Goal: Transaction & Acquisition: Purchase product/service

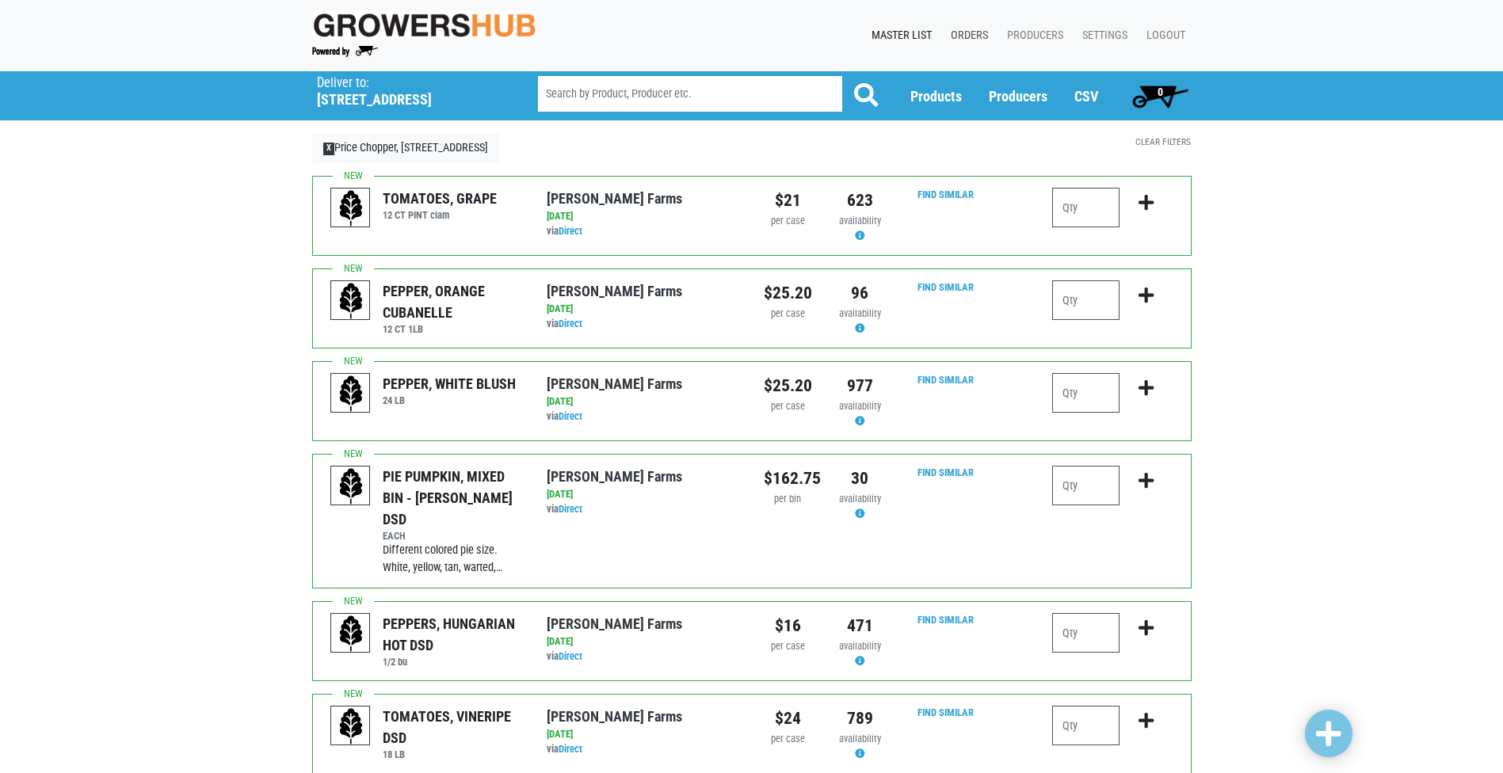
click at [963, 36] on link "Orders" at bounding box center [966, 36] width 56 height 30
click at [1070, 218] on input "number" at bounding box center [1085, 208] width 67 height 40
type input "2"
click at [1145, 208] on icon "submit" at bounding box center [1146, 202] width 15 height 17
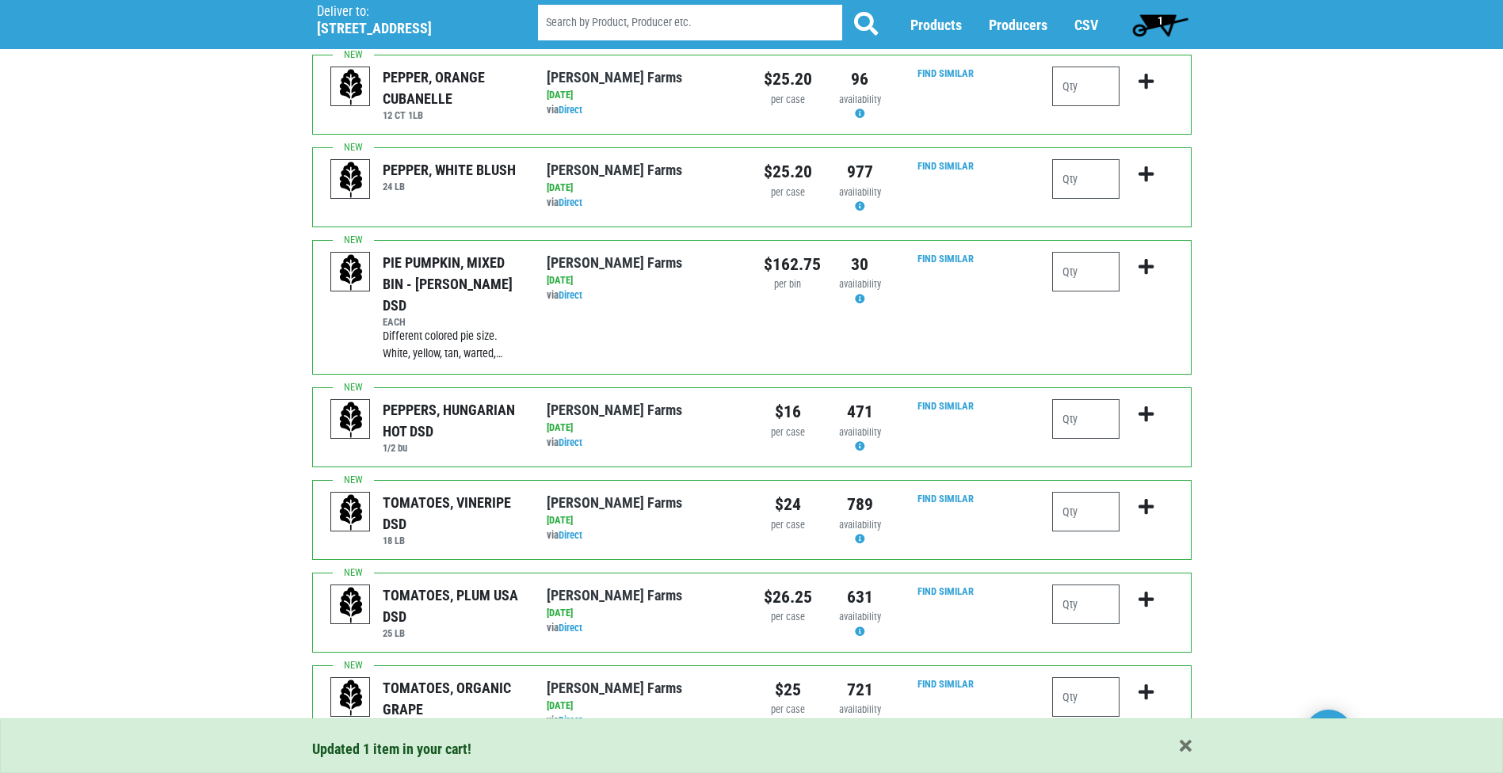
scroll to position [317, 0]
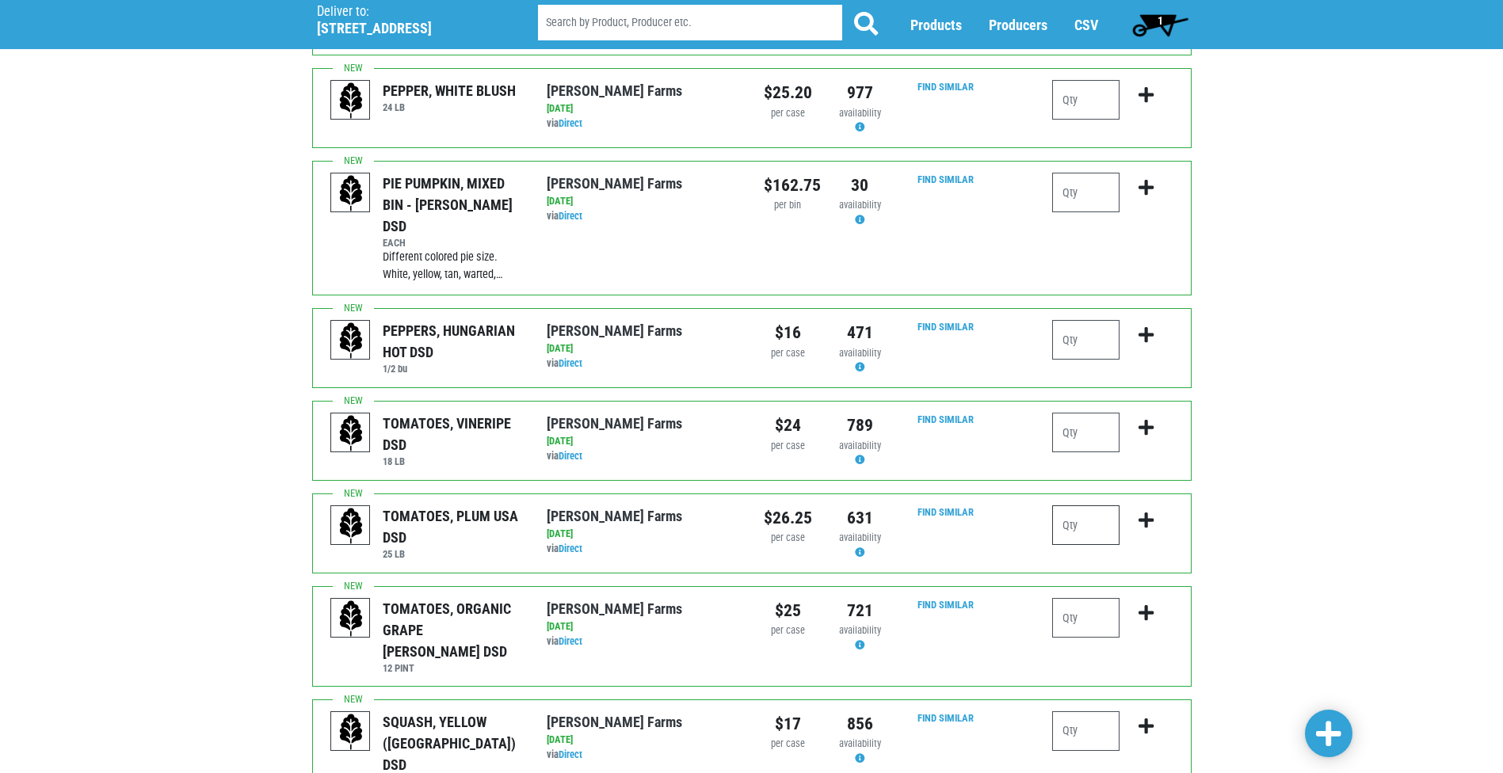
click at [1093, 512] on input "number" at bounding box center [1085, 526] width 67 height 40
type input "1"
type input "2"
type input "1"
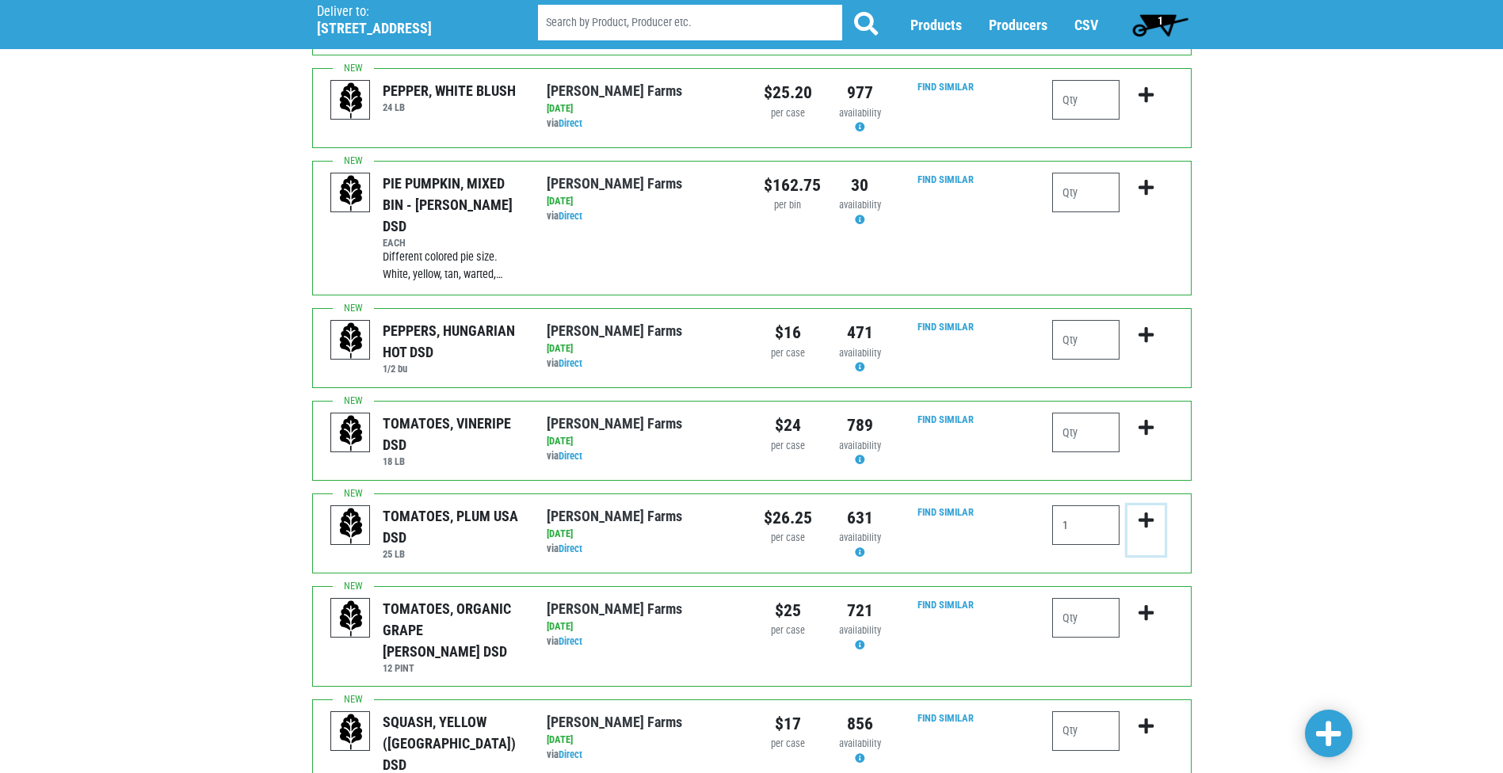
click at [1146, 512] on icon "submit" at bounding box center [1146, 520] width 15 height 17
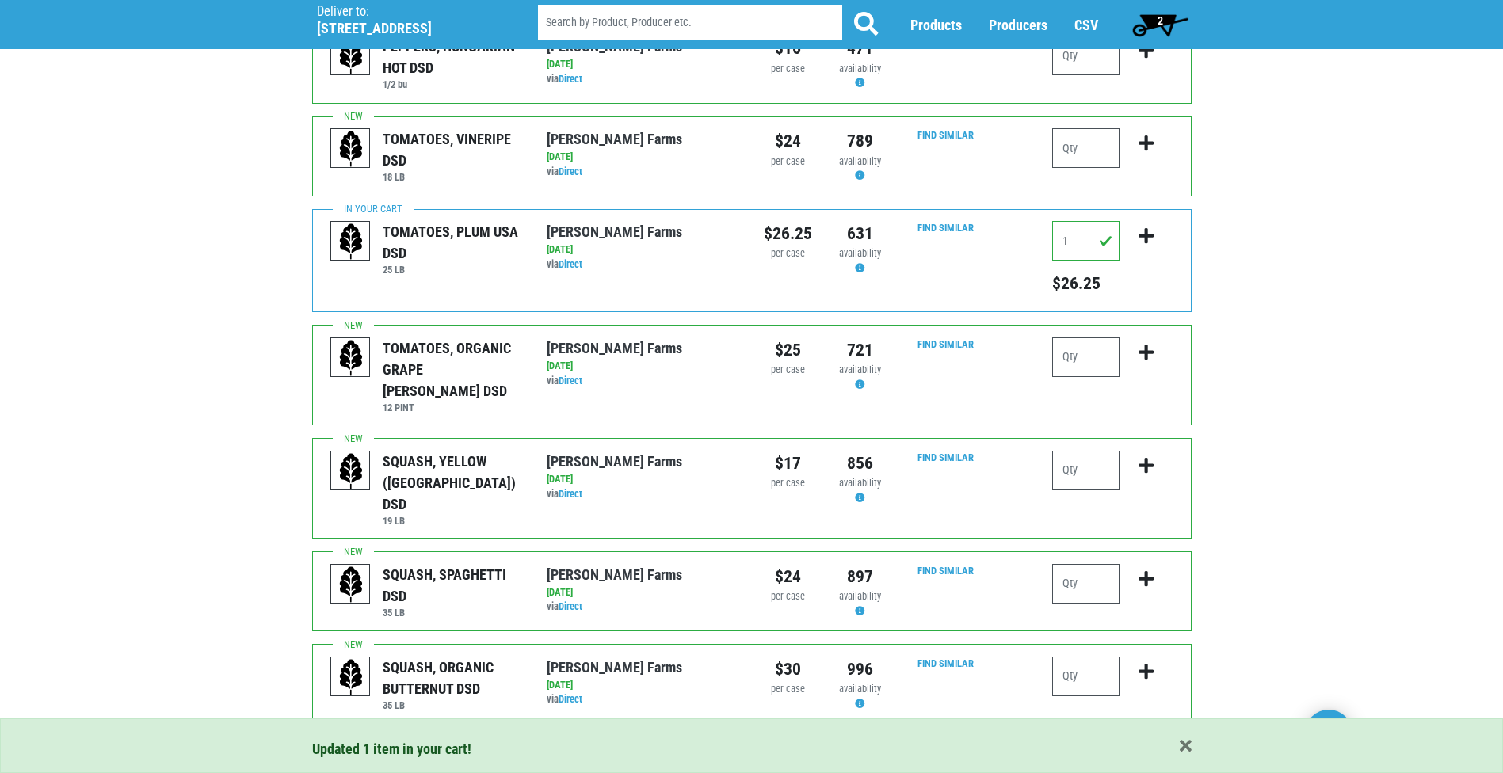
scroll to position [634, 0]
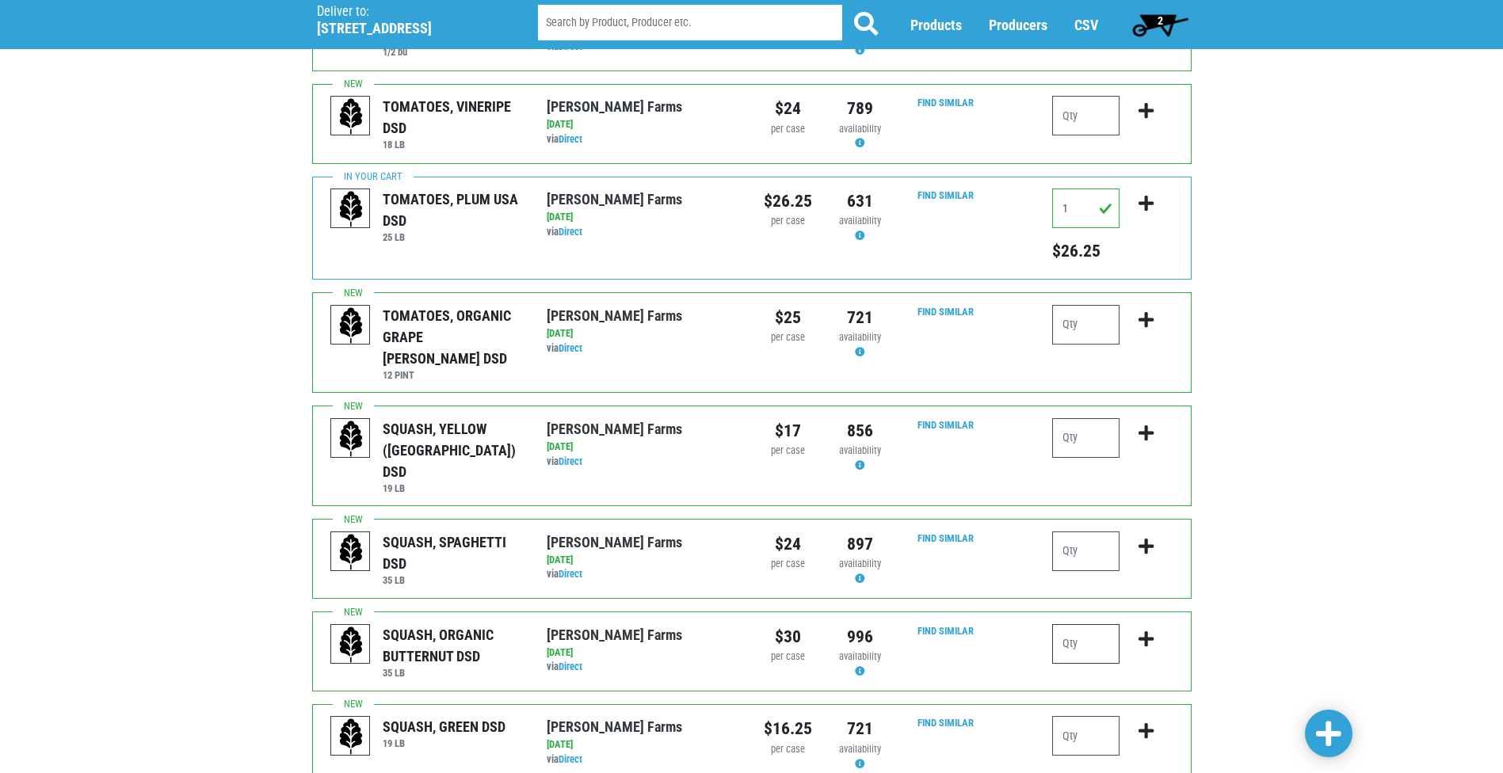
click at [1098, 624] on input "number" at bounding box center [1085, 644] width 67 height 40
type input "1"
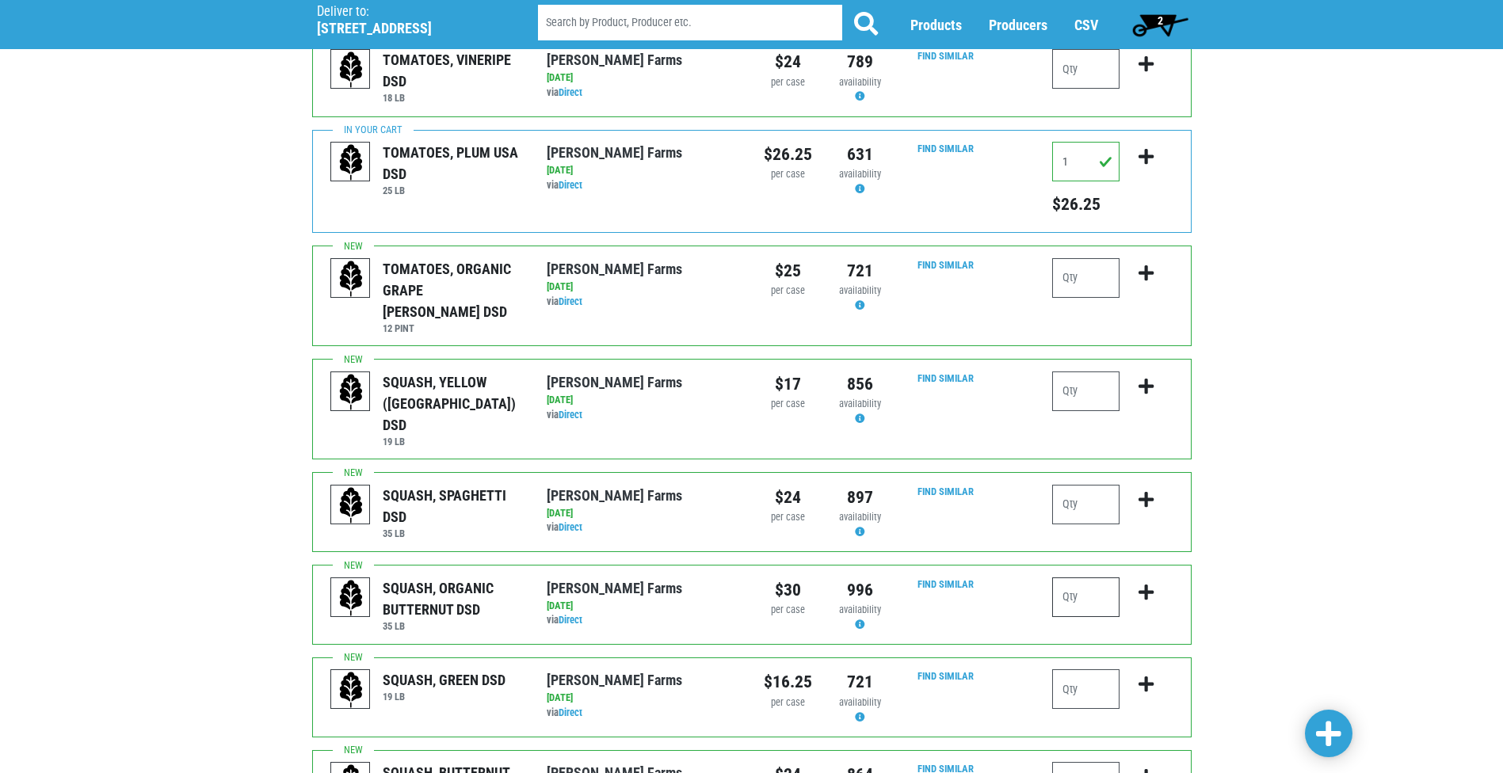
scroll to position [713, 0]
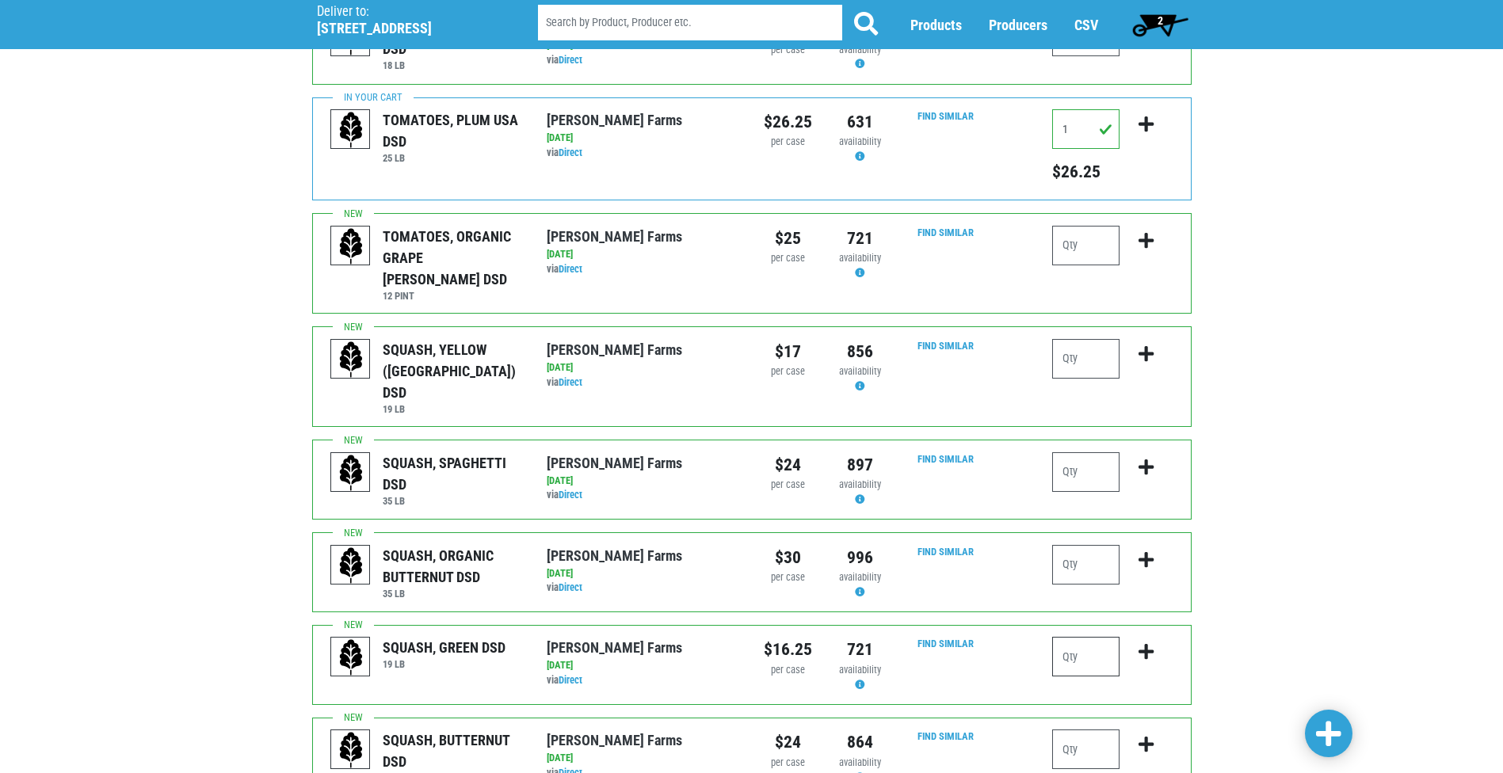
click at [1099, 637] on input "number" at bounding box center [1085, 657] width 67 height 40
type input "1"
click at [1148, 643] on icon "submit" at bounding box center [1146, 651] width 15 height 17
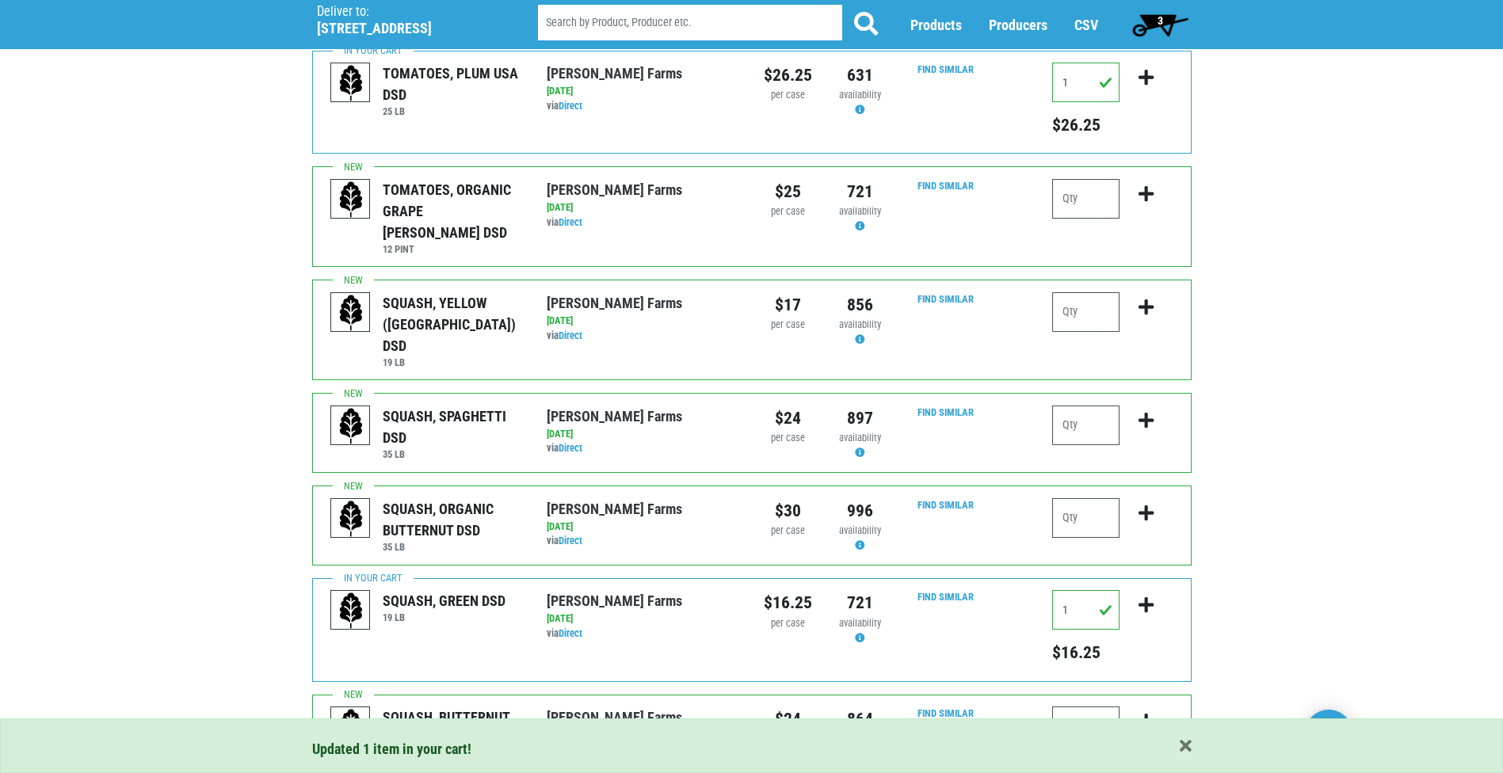
scroll to position [872, 0]
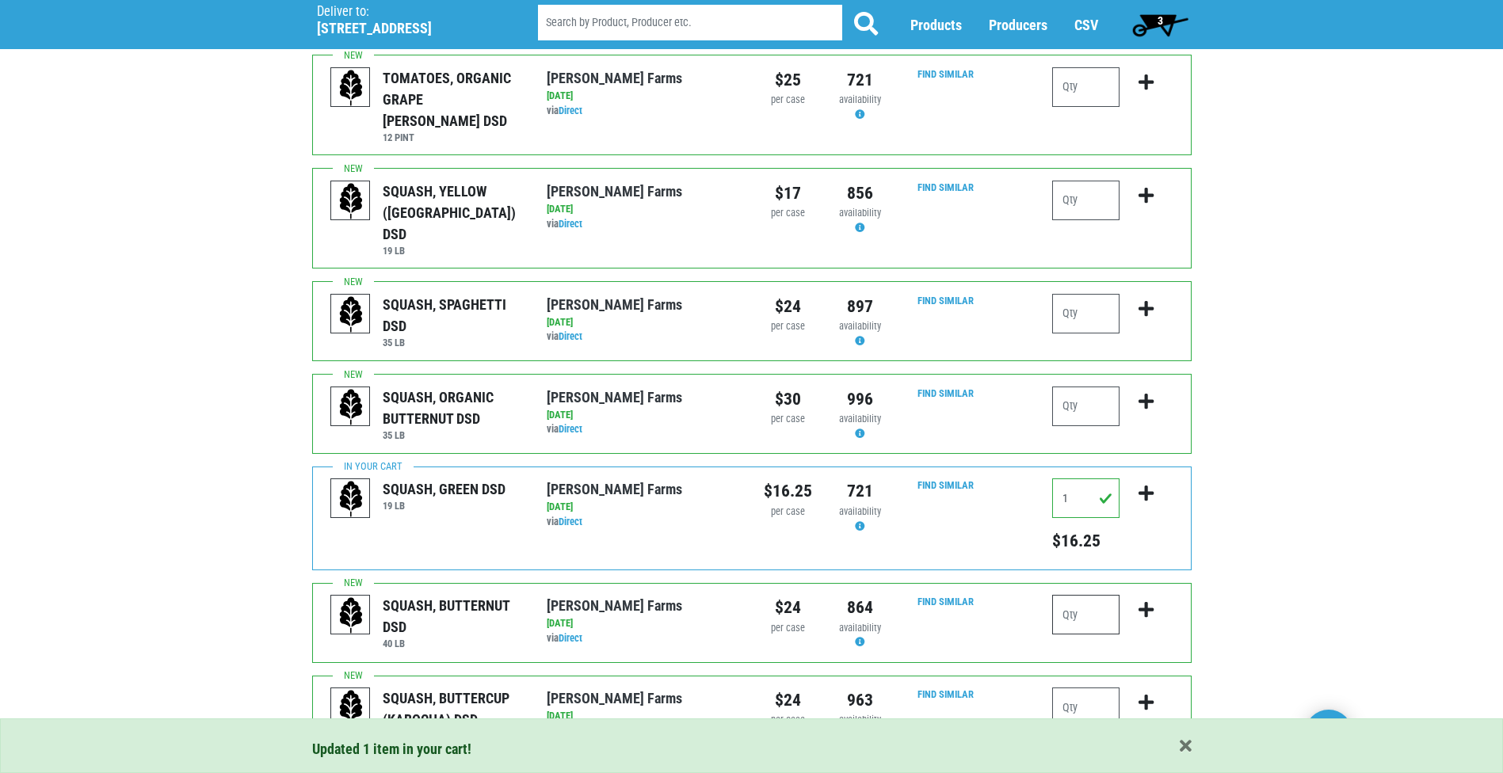
click at [1089, 595] on input "number" at bounding box center [1085, 615] width 67 height 40
type input "1"
click at [1154, 601] on icon "submit" at bounding box center [1146, 609] width 15 height 17
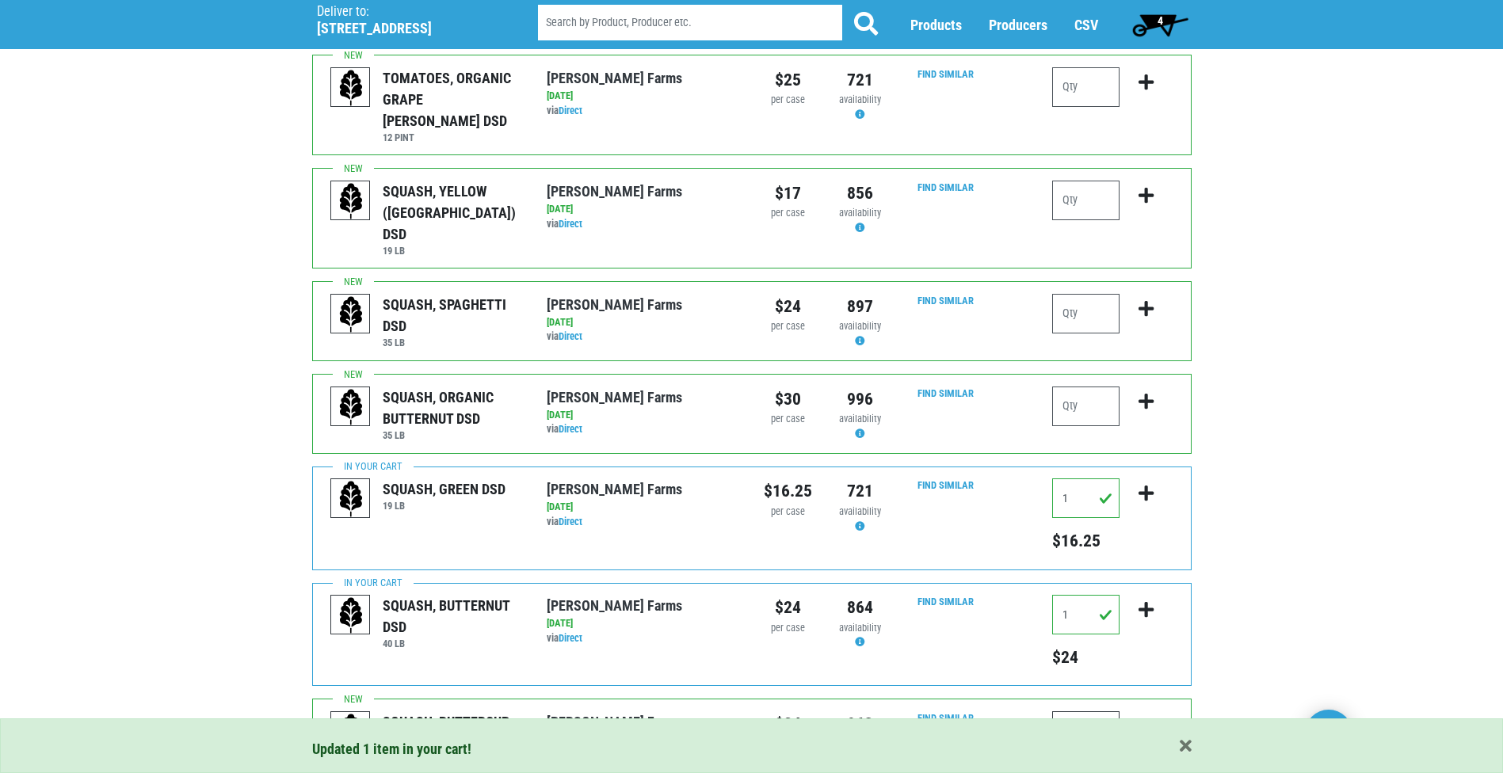
click at [1084, 712] on input "number" at bounding box center [1085, 732] width 67 height 40
type input "1"
click at [1144, 718] on icon "submit" at bounding box center [1146, 726] width 15 height 17
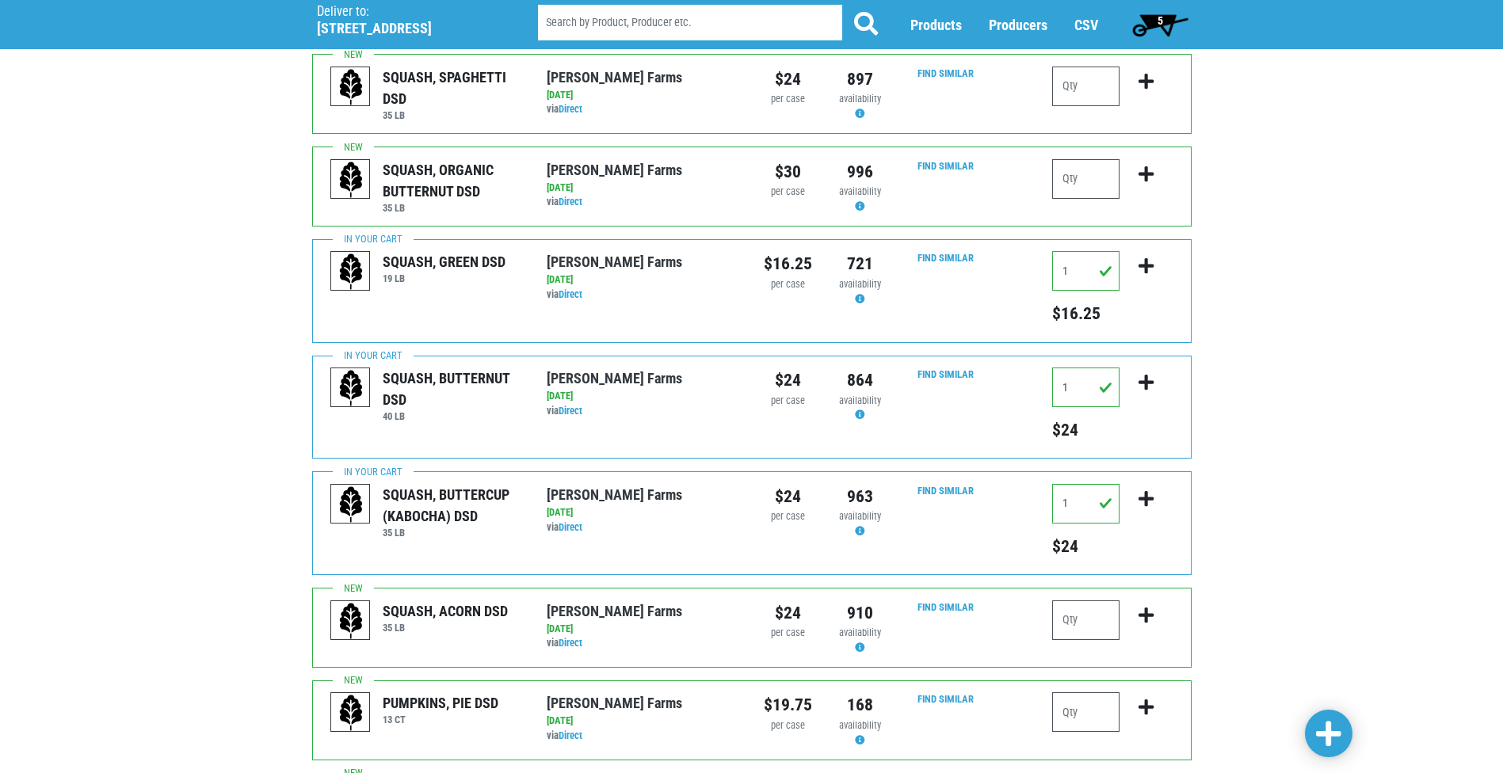
scroll to position [1495, 0]
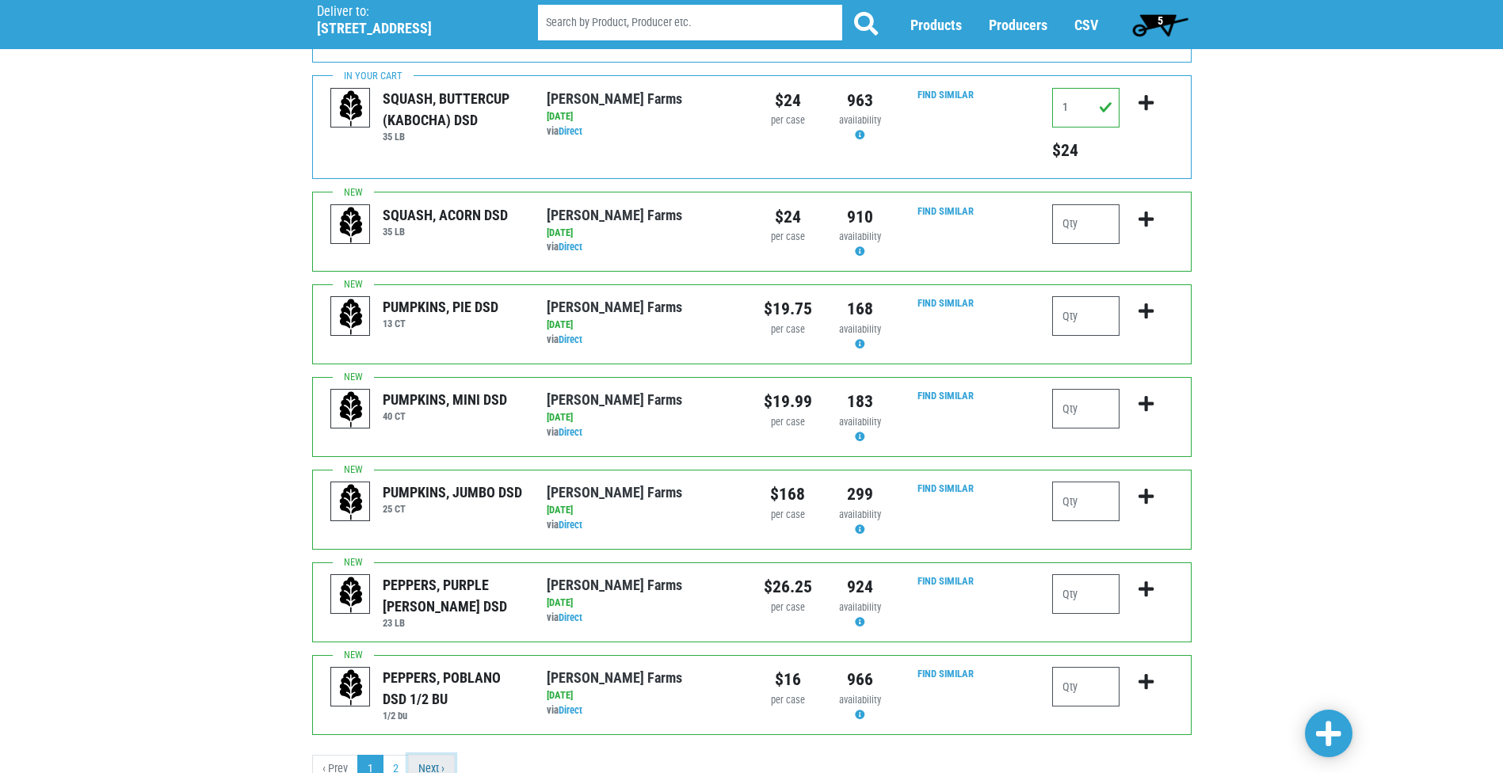
click at [413, 755] on link "Next ›" at bounding box center [431, 769] width 47 height 29
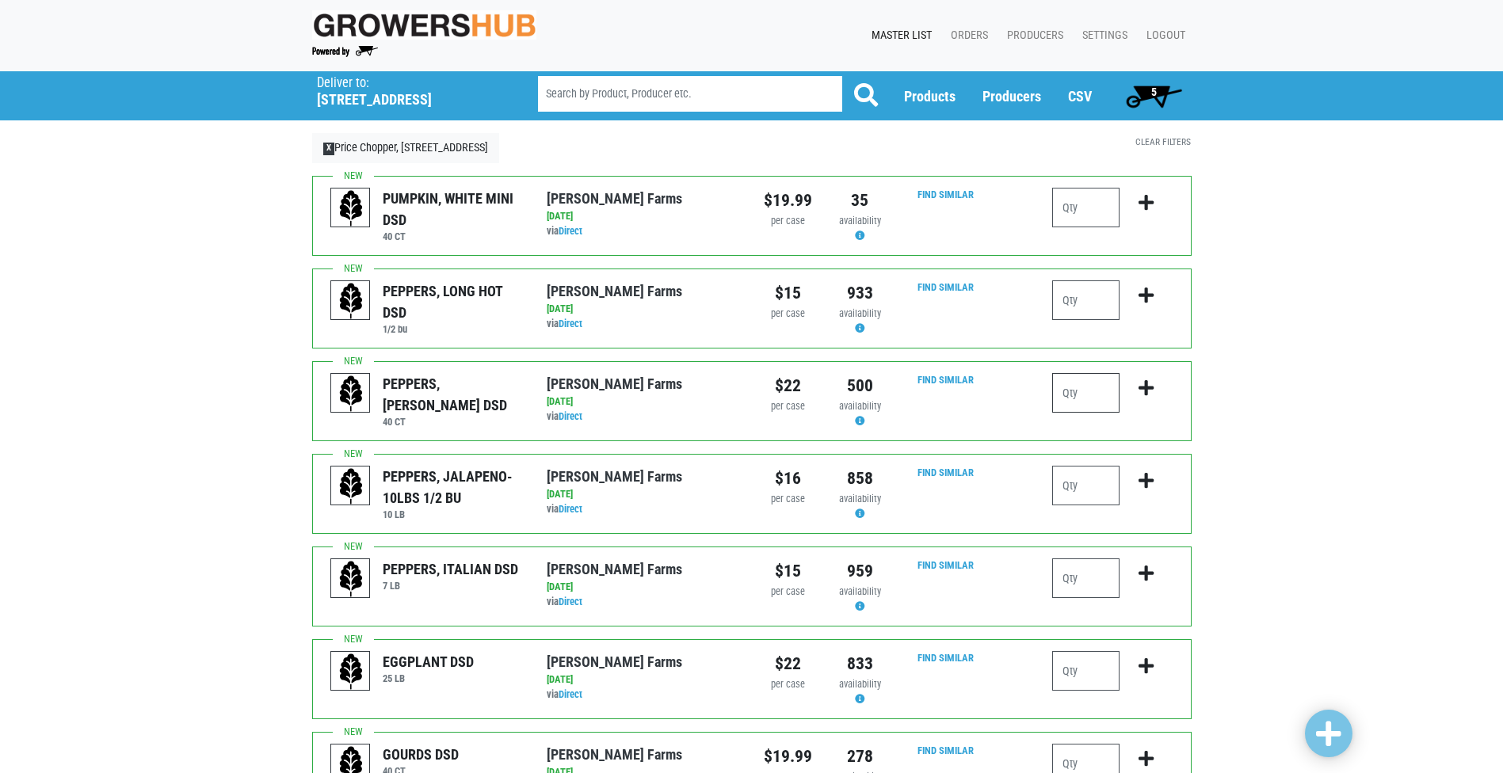
click at [1079, 400] on input "number" at bounding box center [1085, 393] width 67 height 40
type input "3"
click at [1147, 392] on icon "submit" at bounding box center [1146, 388] width 15 height 17
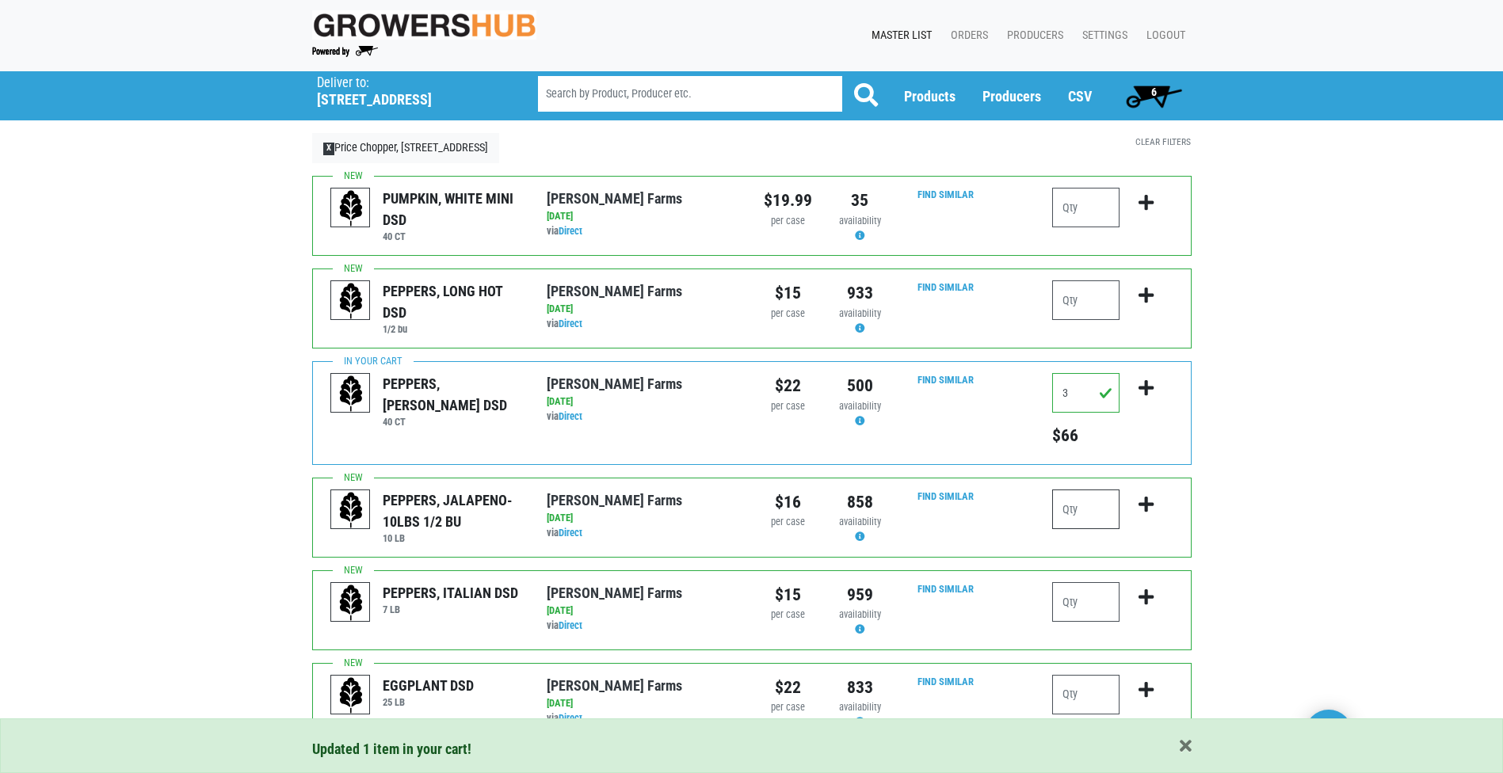
click at [1079, 524] on input "number" at bounding box center [1085, 510] width 67 height 40
type input "1"
click at [1149, 494] on button "submit" at bounding box center [1146, 515] width 37 height 50
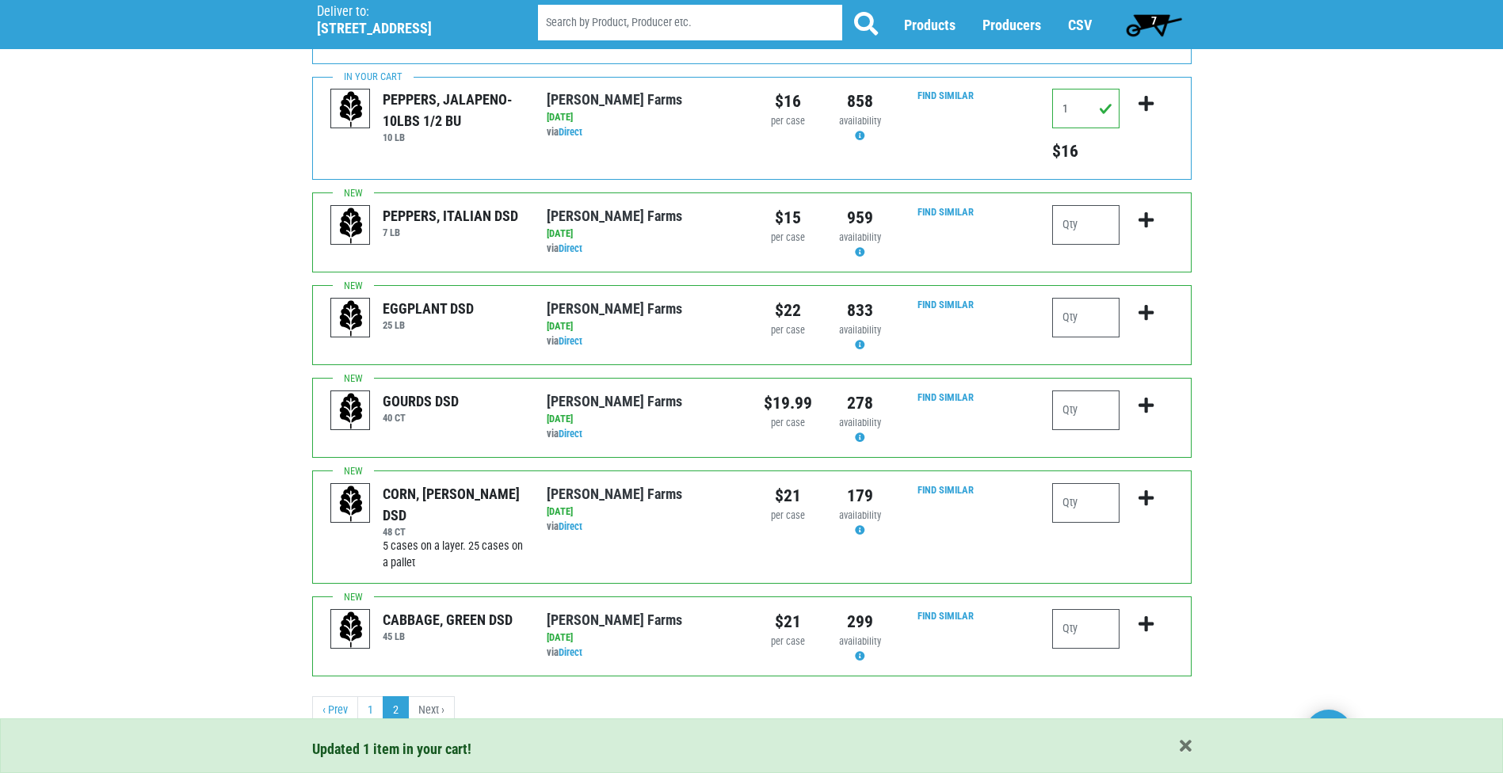
scroll to position [405, 0]
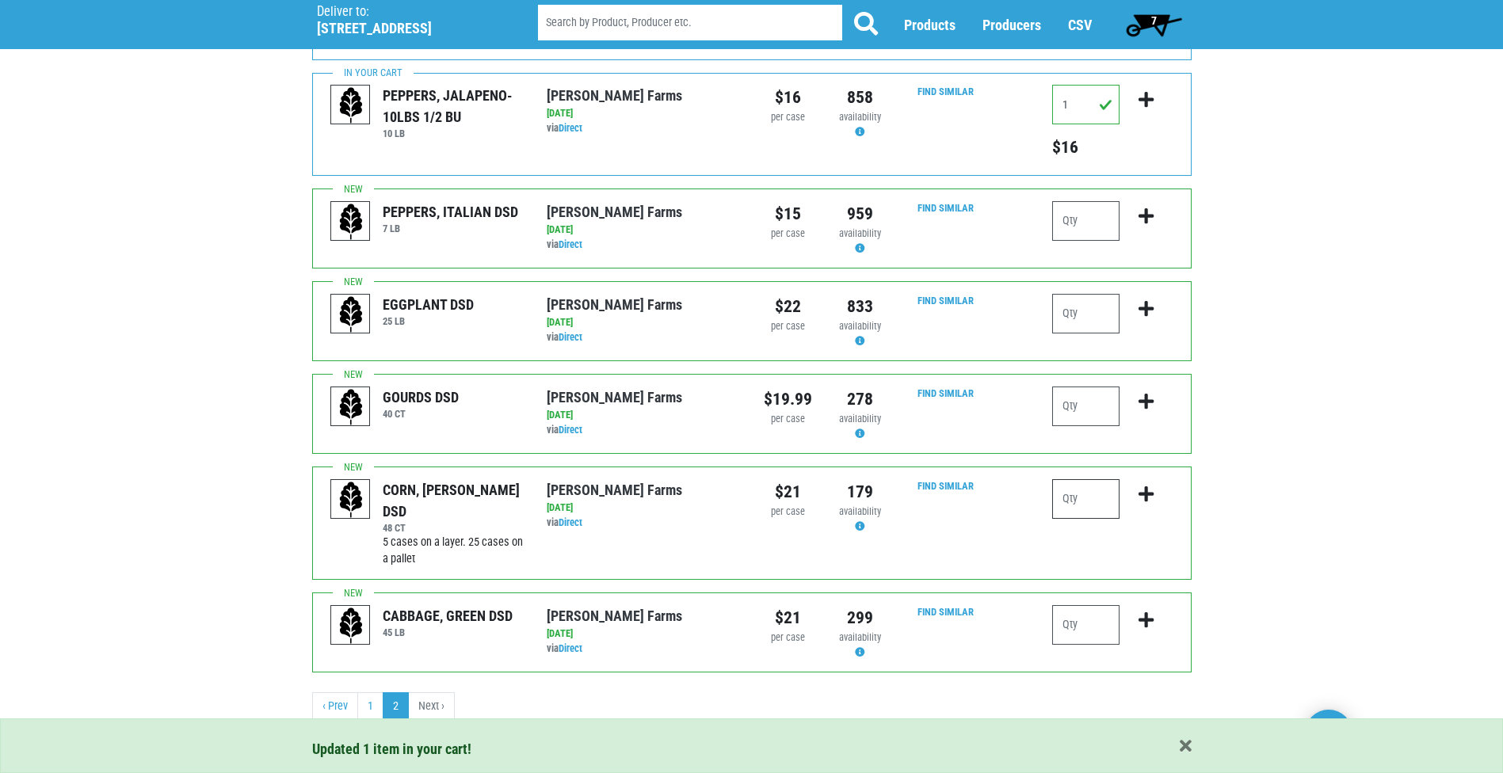
click at [1087, 489] on input "number" at bounding box center [1085, 499] width 67 height 40
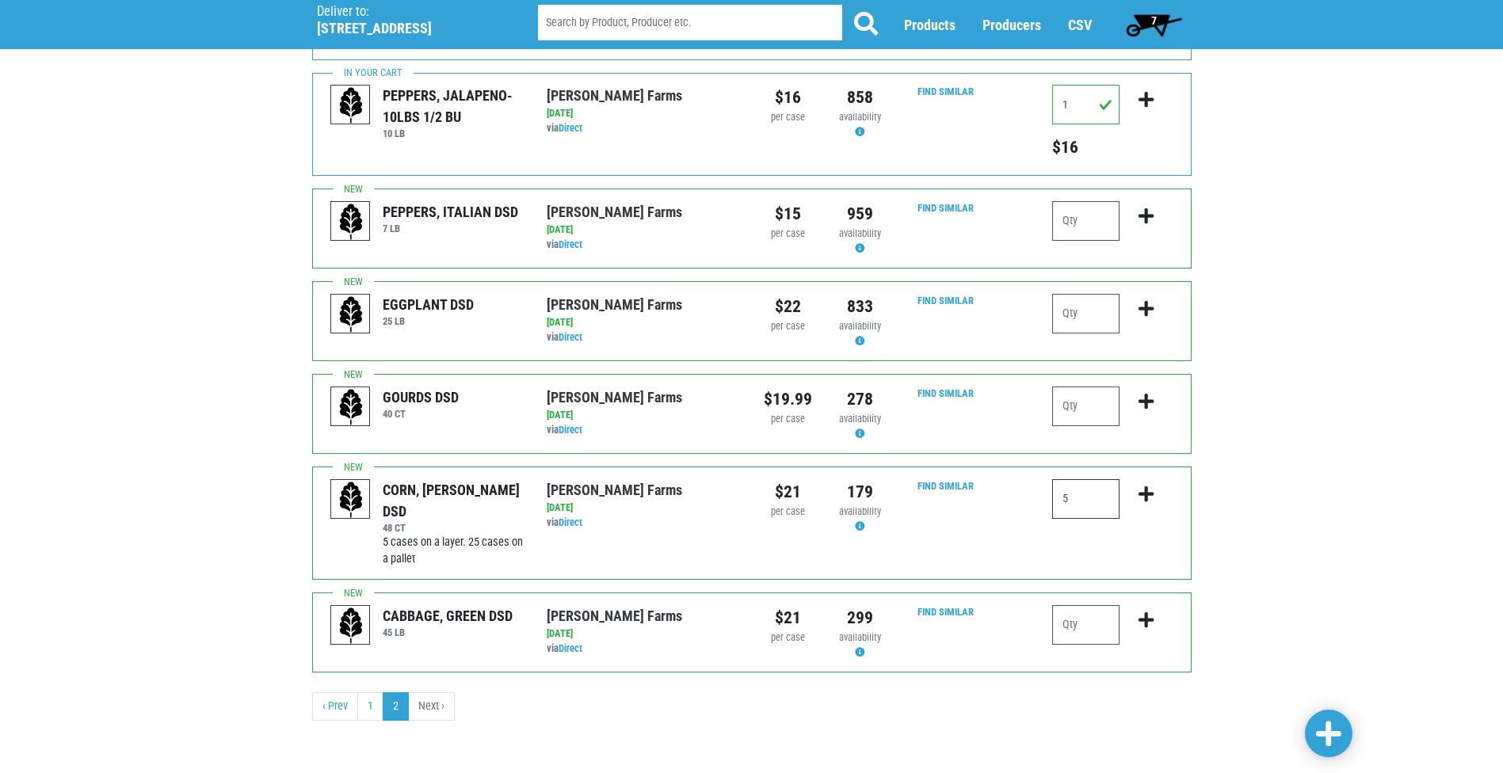
type input "5"
click at [1143, 496] on icon "submit" at bounding box center [1146, 494] width 15 height 17
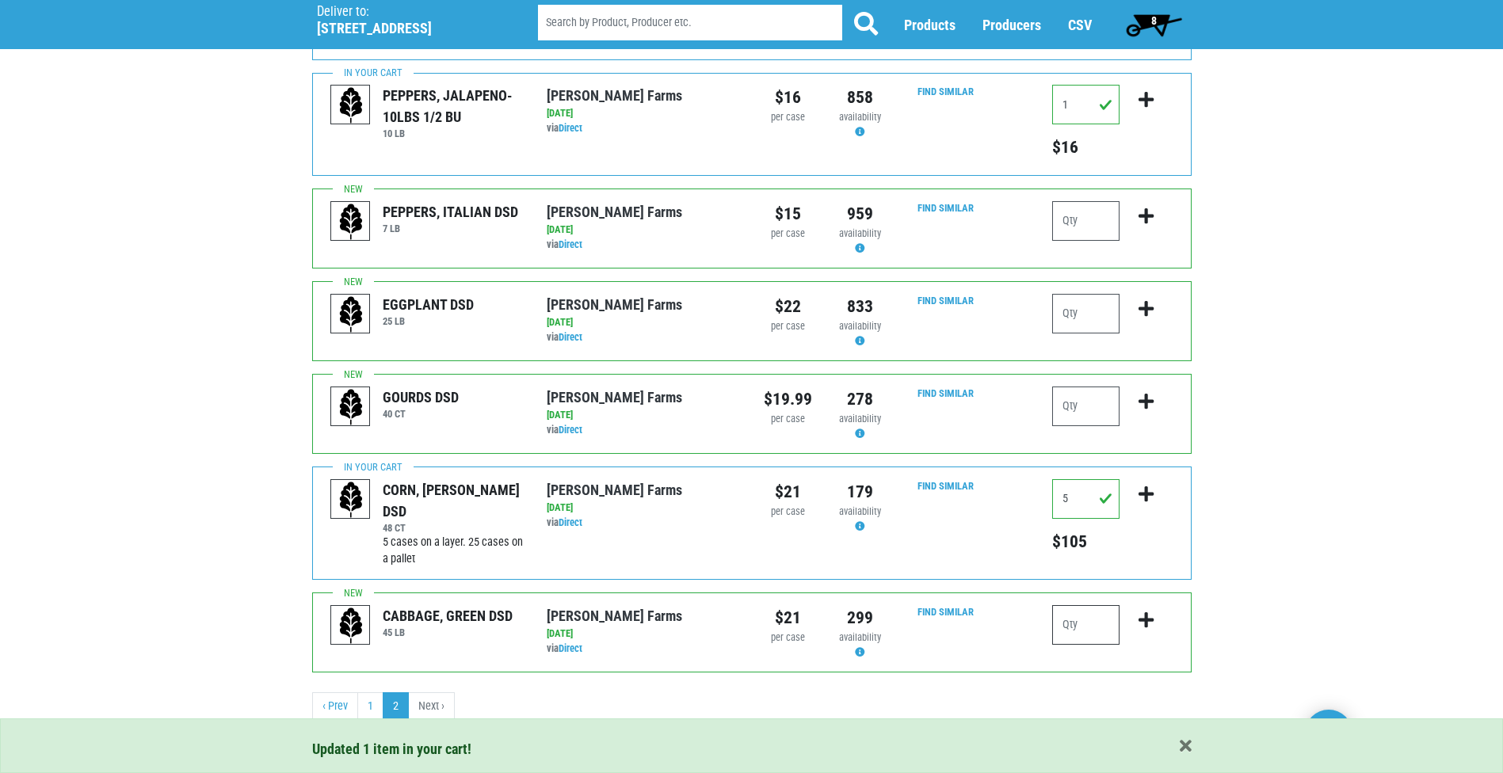
click at [1109, 622] on input "number" at bounding box center [1085, 625] width 67 height 40
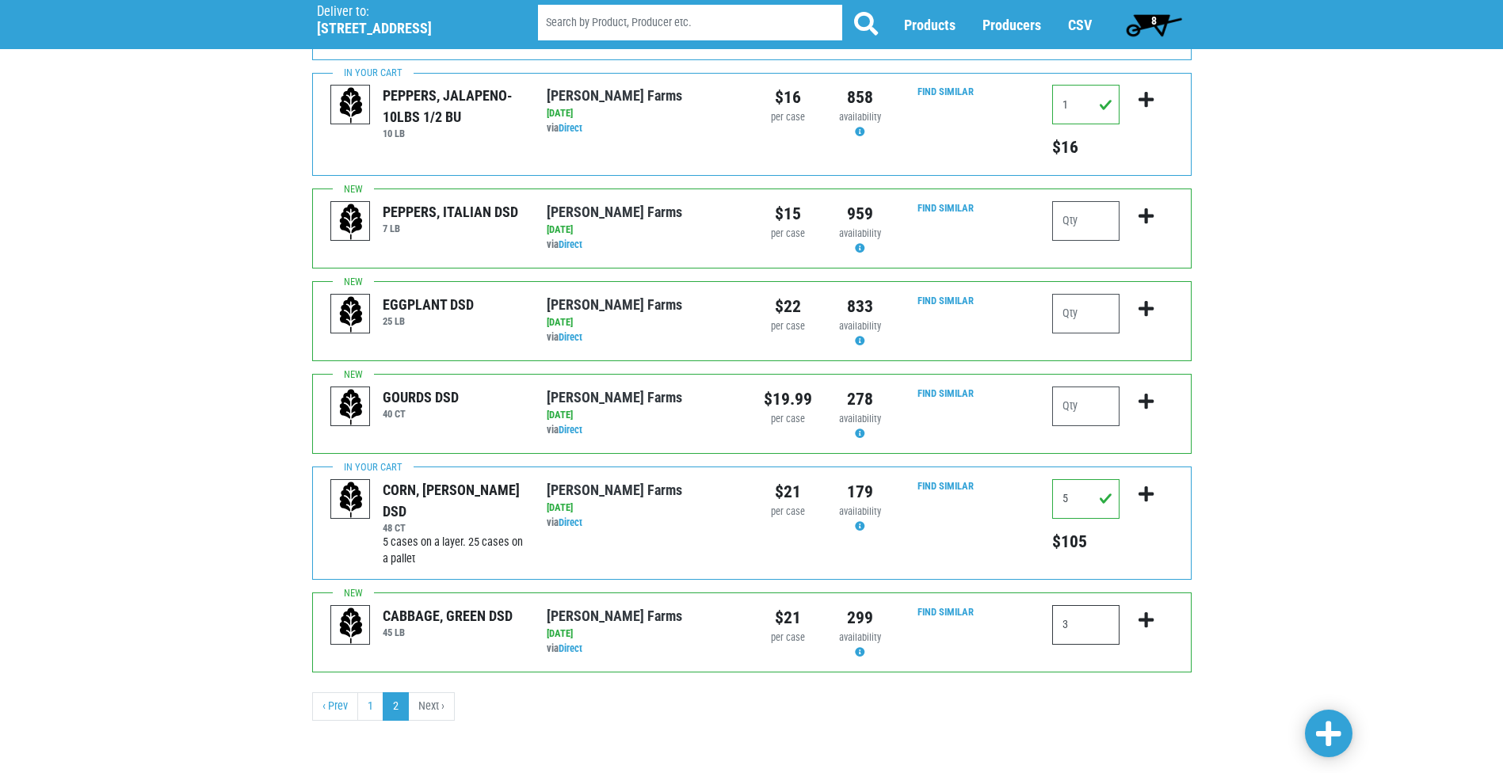
type input "3"
click at [1147, 621] on icon "submit" at bounding box center [1146, 620] width 15 height 17
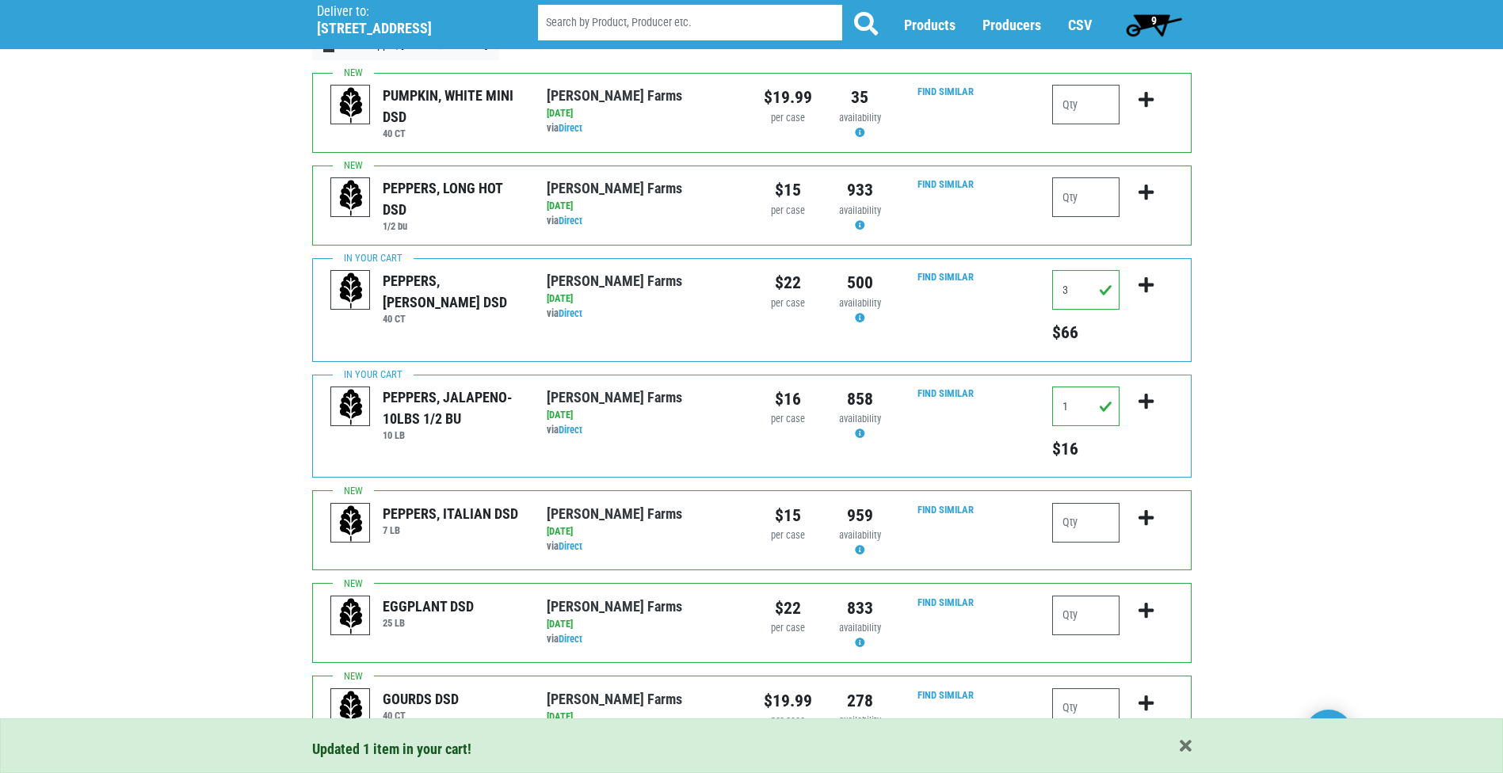
scroll to position [0, 0]
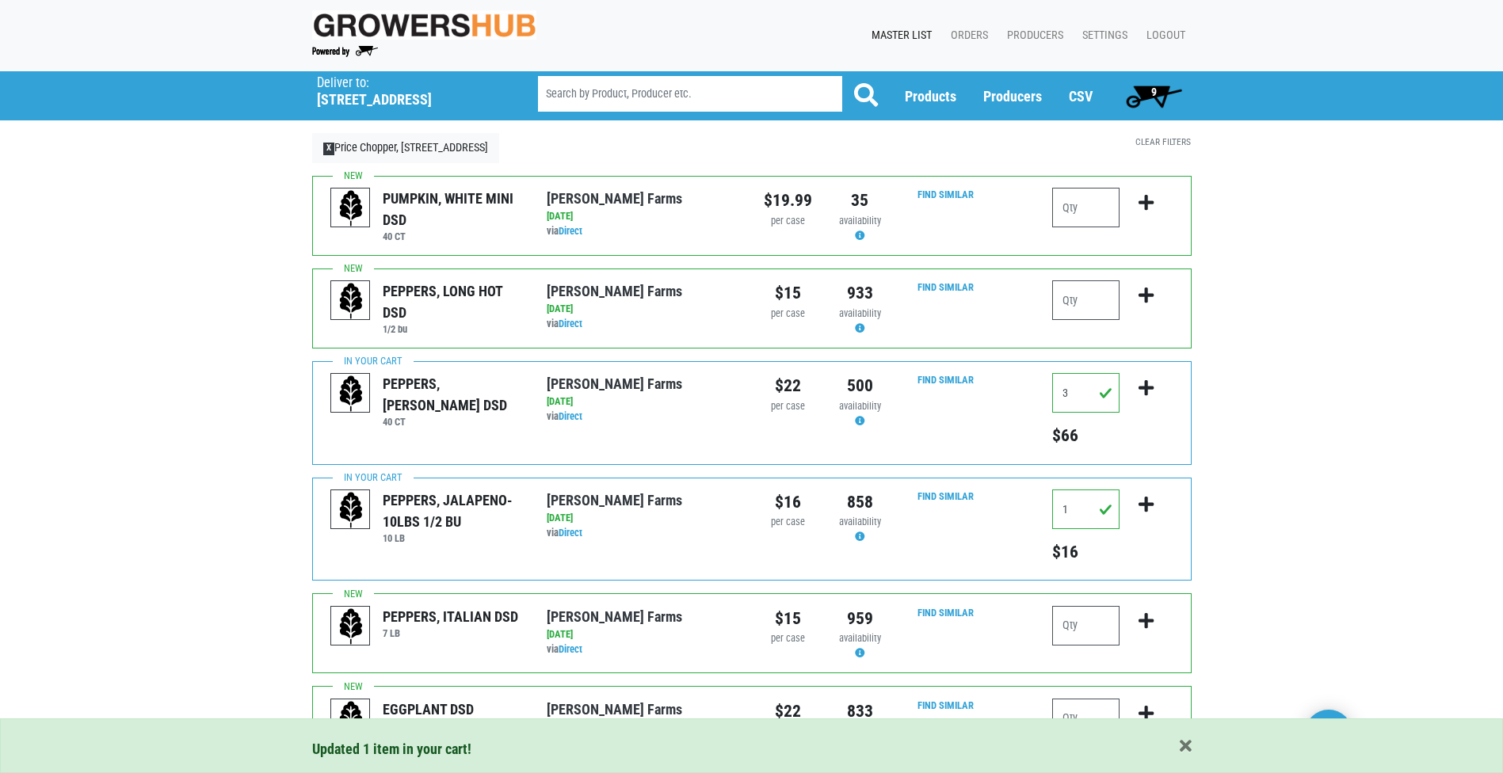
click at [1157, 84] on span "9" at bounding box center [1154, 96] width 71 height 32
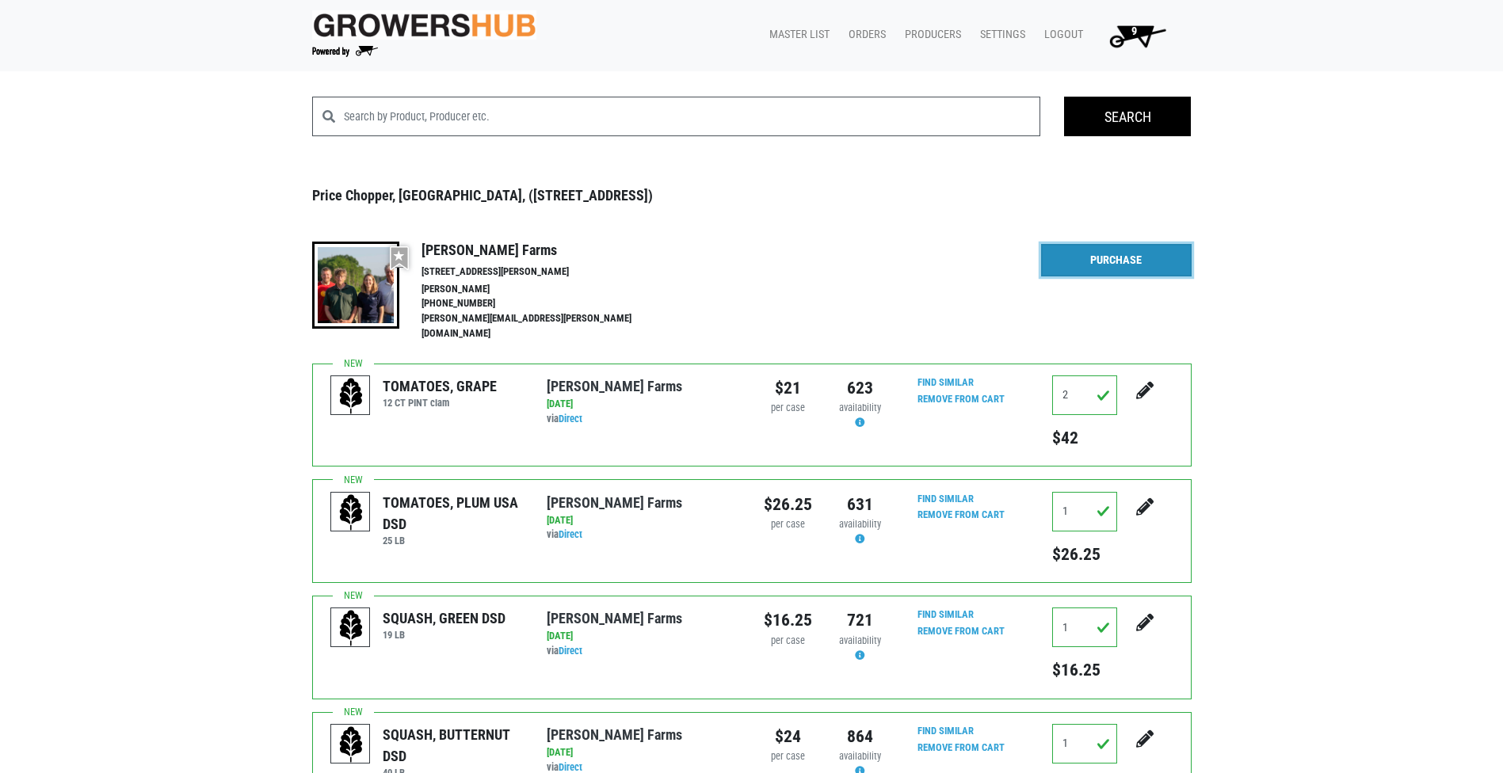
click at [1097, 268] on link "Purchase" at bounding box center [1116, 260] width 151 height 33
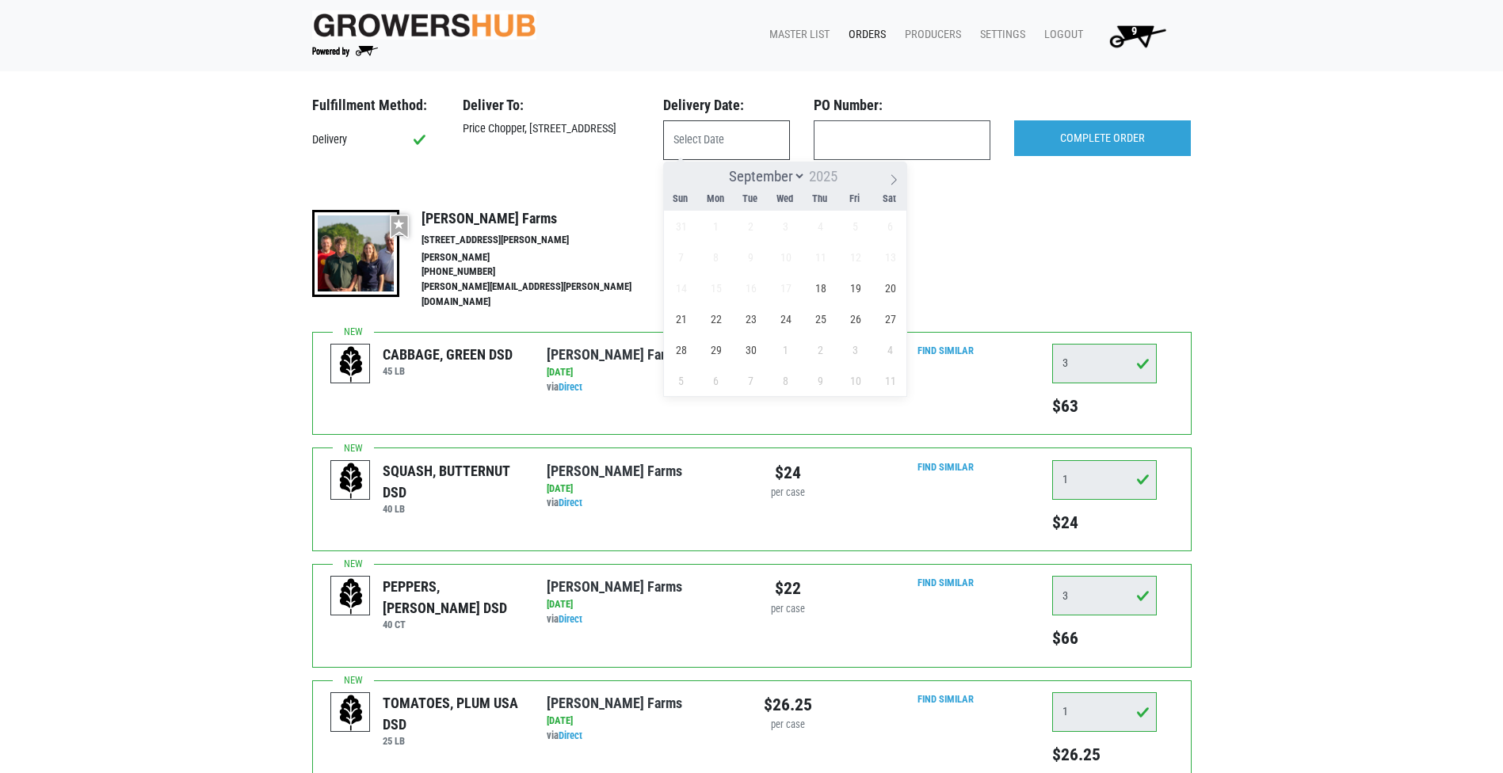
click at [685, 132] on input "text" at bounding box center [726, 140] width 127 height 40
click at [826, 288] on span "18" at bounding box center [820, 288] width 31 height 31
type input "[DATE]"
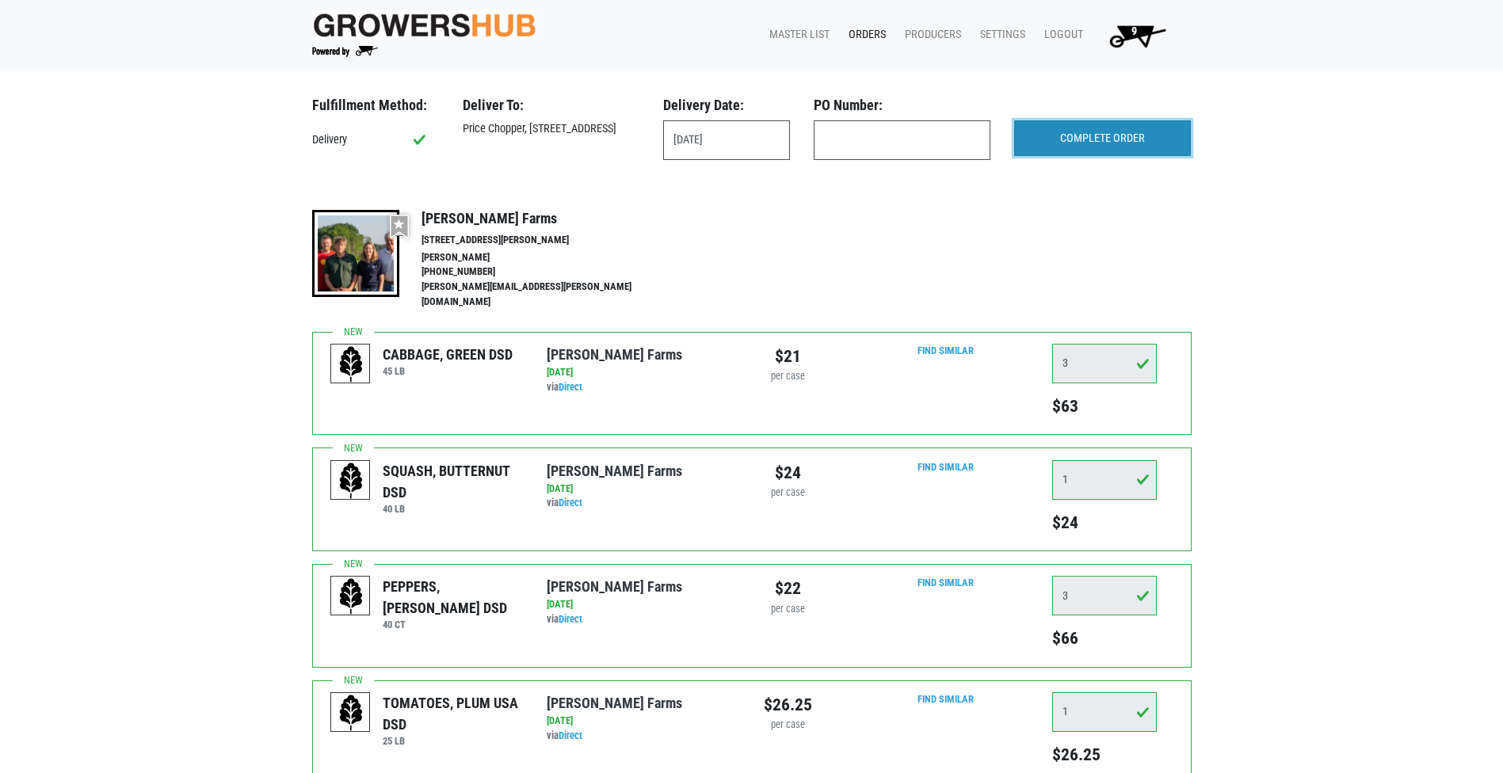
click at [1089, 139] on input "COMPLETE ORDER" at bounding box center [1102, 138] width 177 height 36
